Goal: Transaction & Acquisition: Purchase product/service

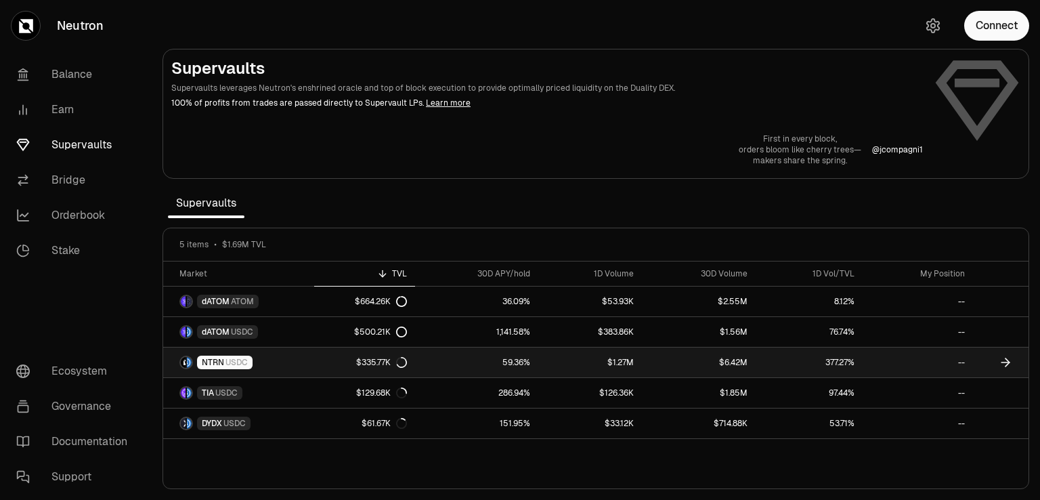
click at [293, 358] on link "NTRN USDC" at bounding box center [238, 362] width 151 height 30
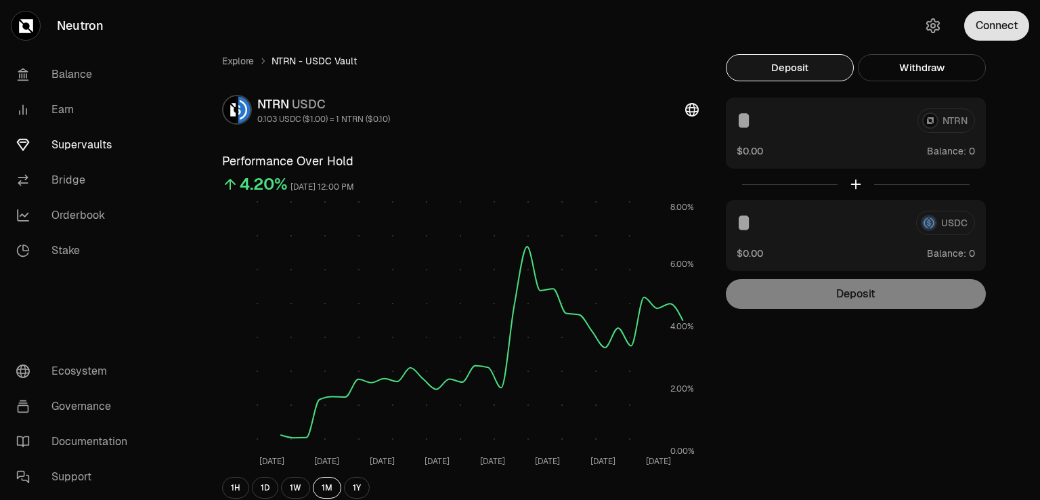
click at [984, 20] on button "Connect" at bounding box center [997, 26] width 65 height 30
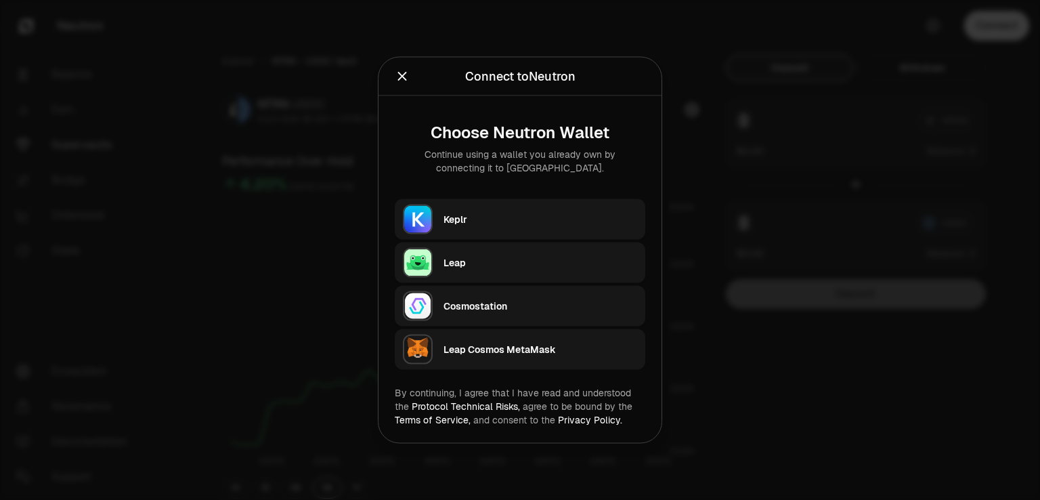
click at [461, 263] on div "Leap" at bounding box center [541, 263] width 194 height 14
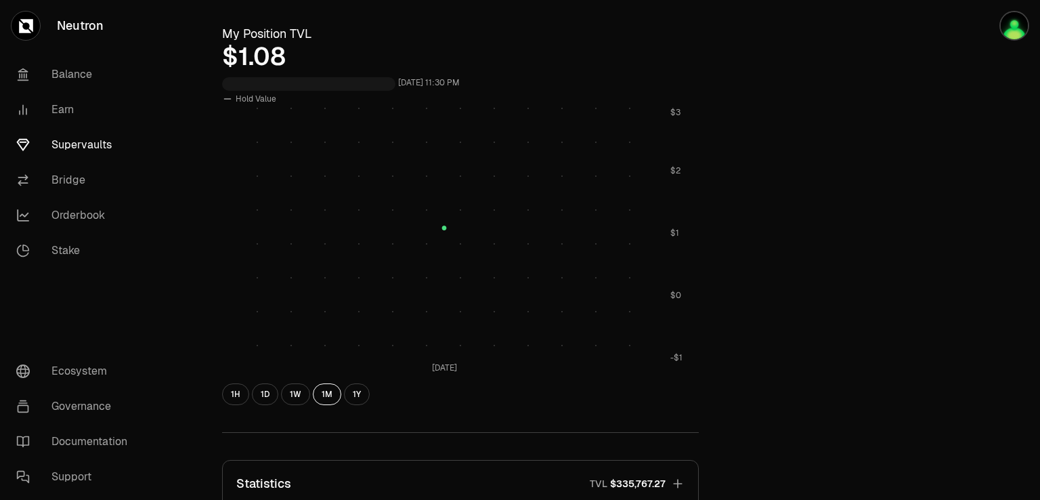
scroll to position [386, 0]
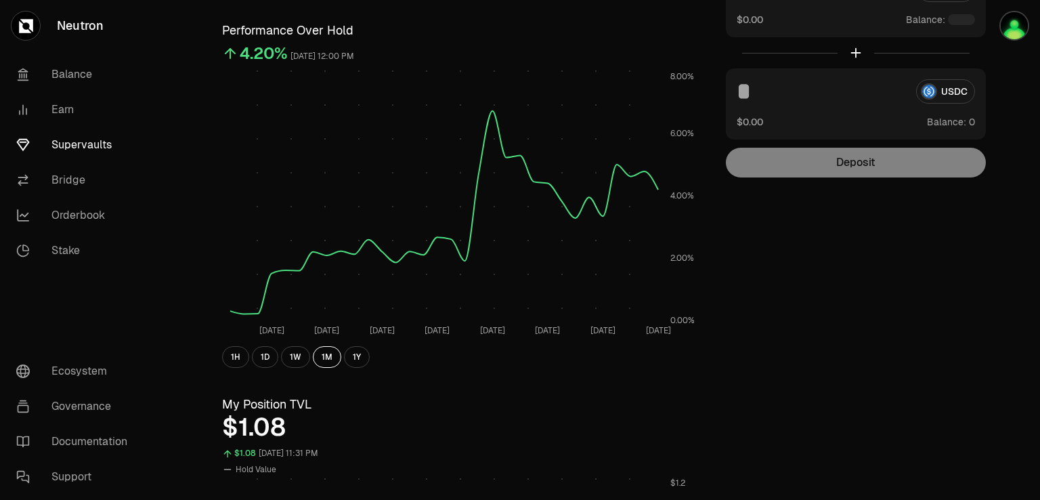
scroll to position [47, 0]
